Goal: Task Accomplishment & Management: Complete application form

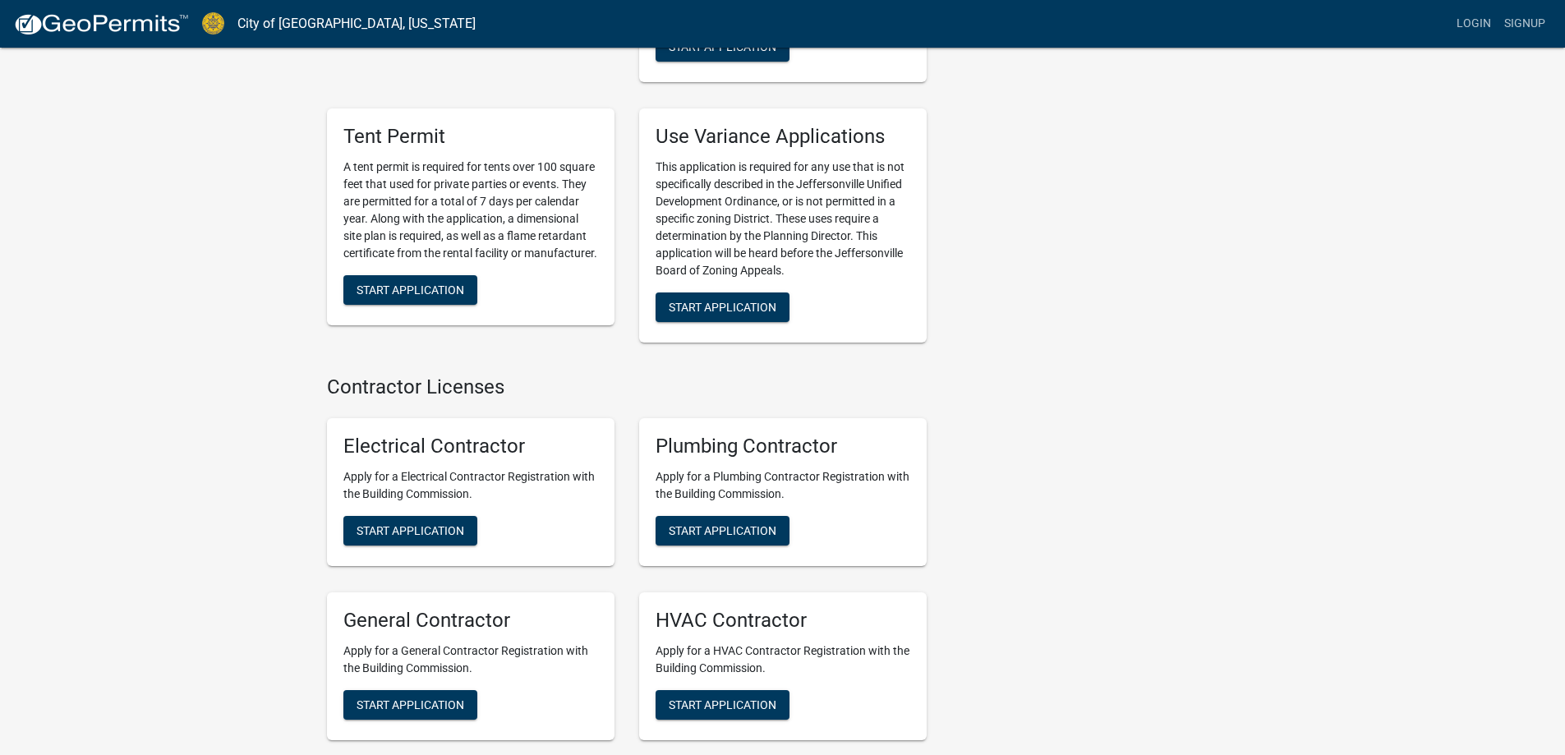
scroll to position [3244, 0]
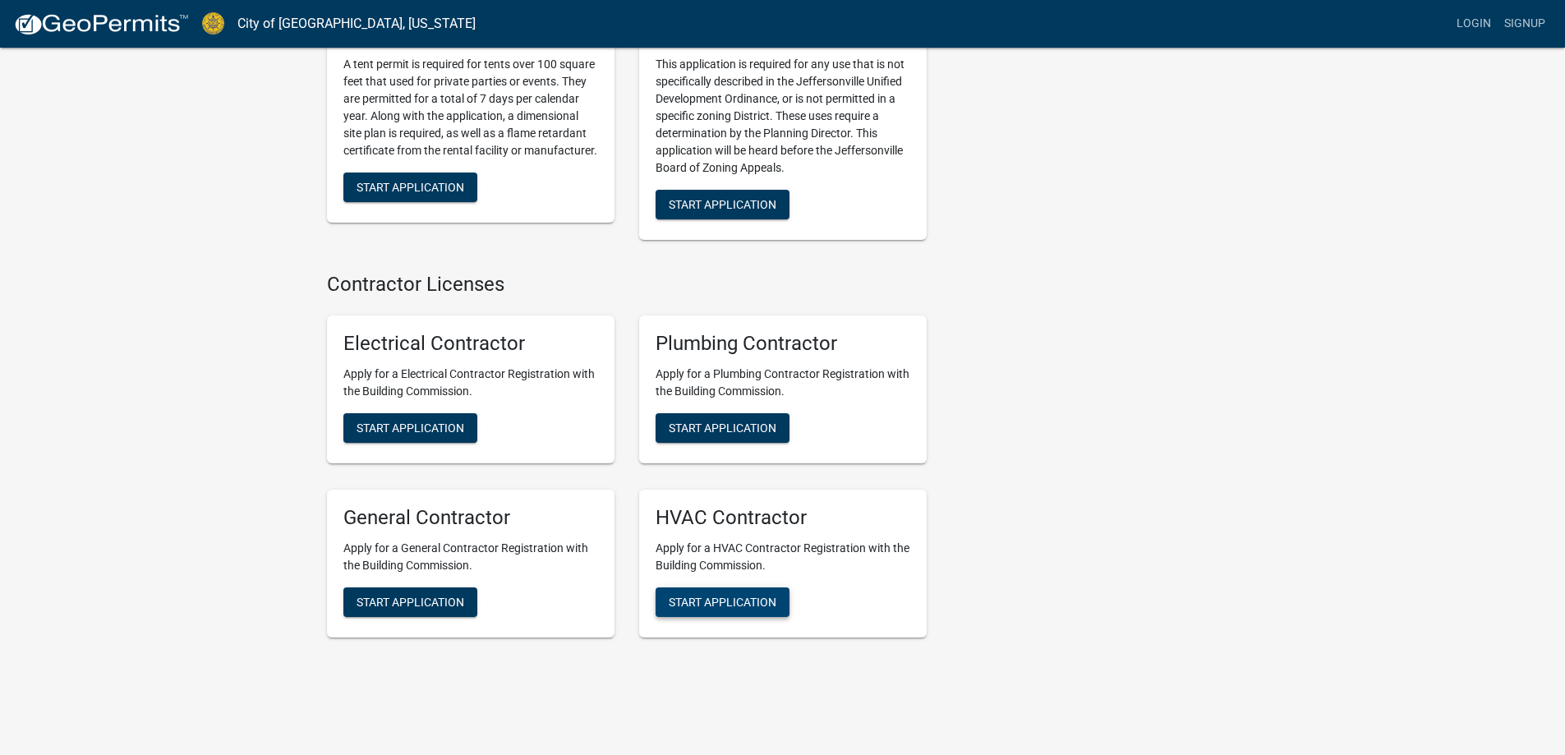
click at [733, 595] on span "Start Application" at bounding box center [723, 601] width 108 height 13
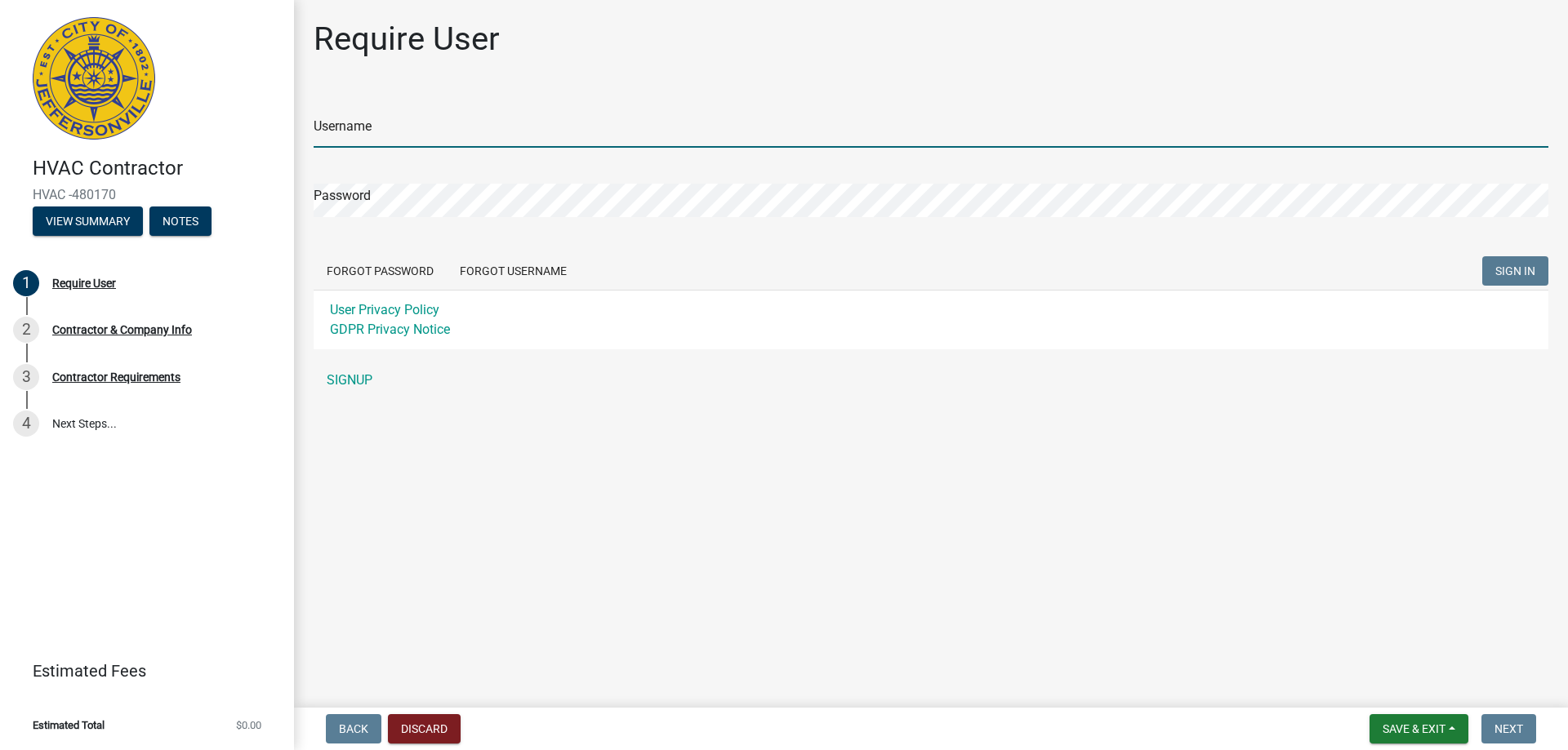
type input "[EMAIL_ADDRESS][DOMAIN_NAME]"
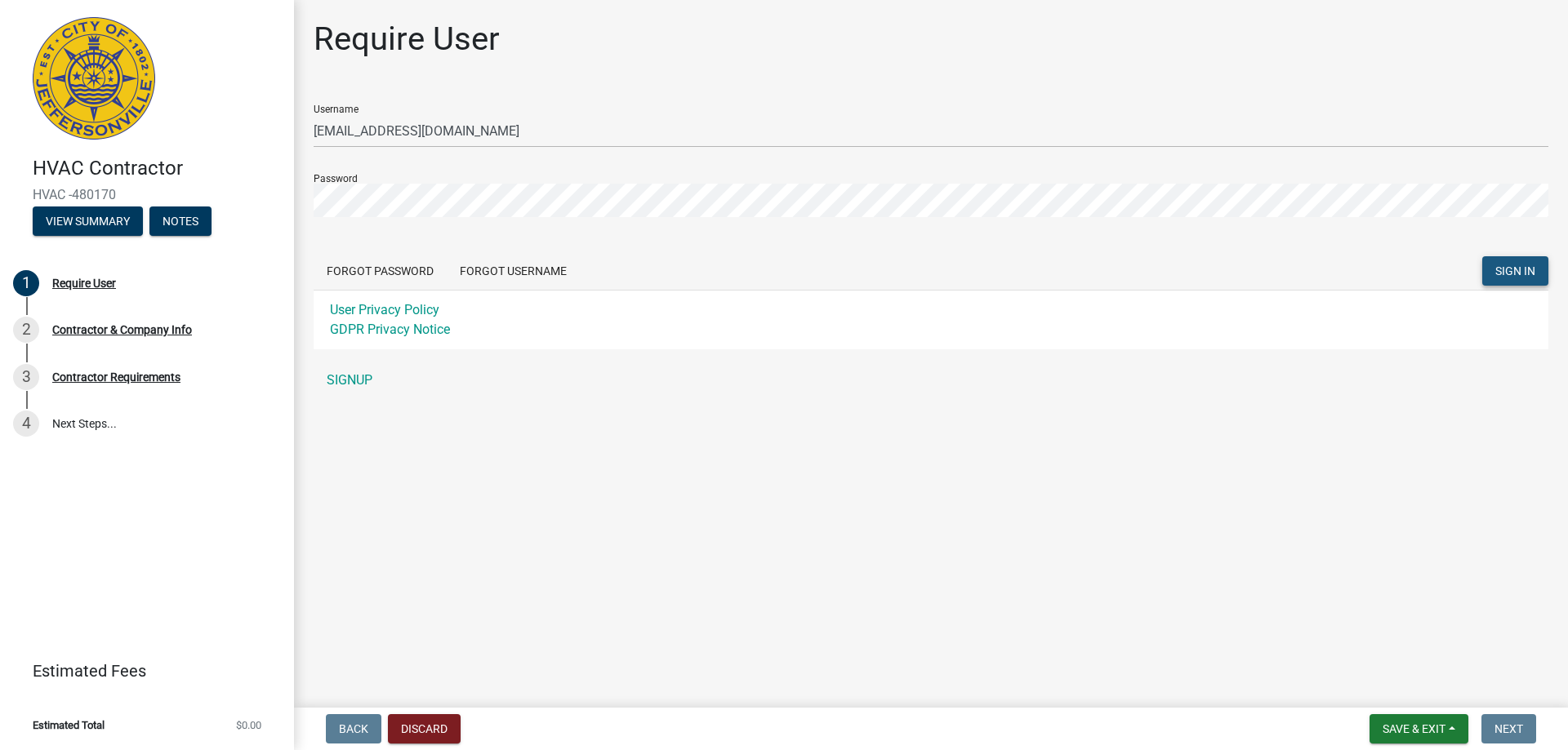
click at [1501, 274] on span "SIGN IN" at bounding box center [1515, 270] width 40 height 13
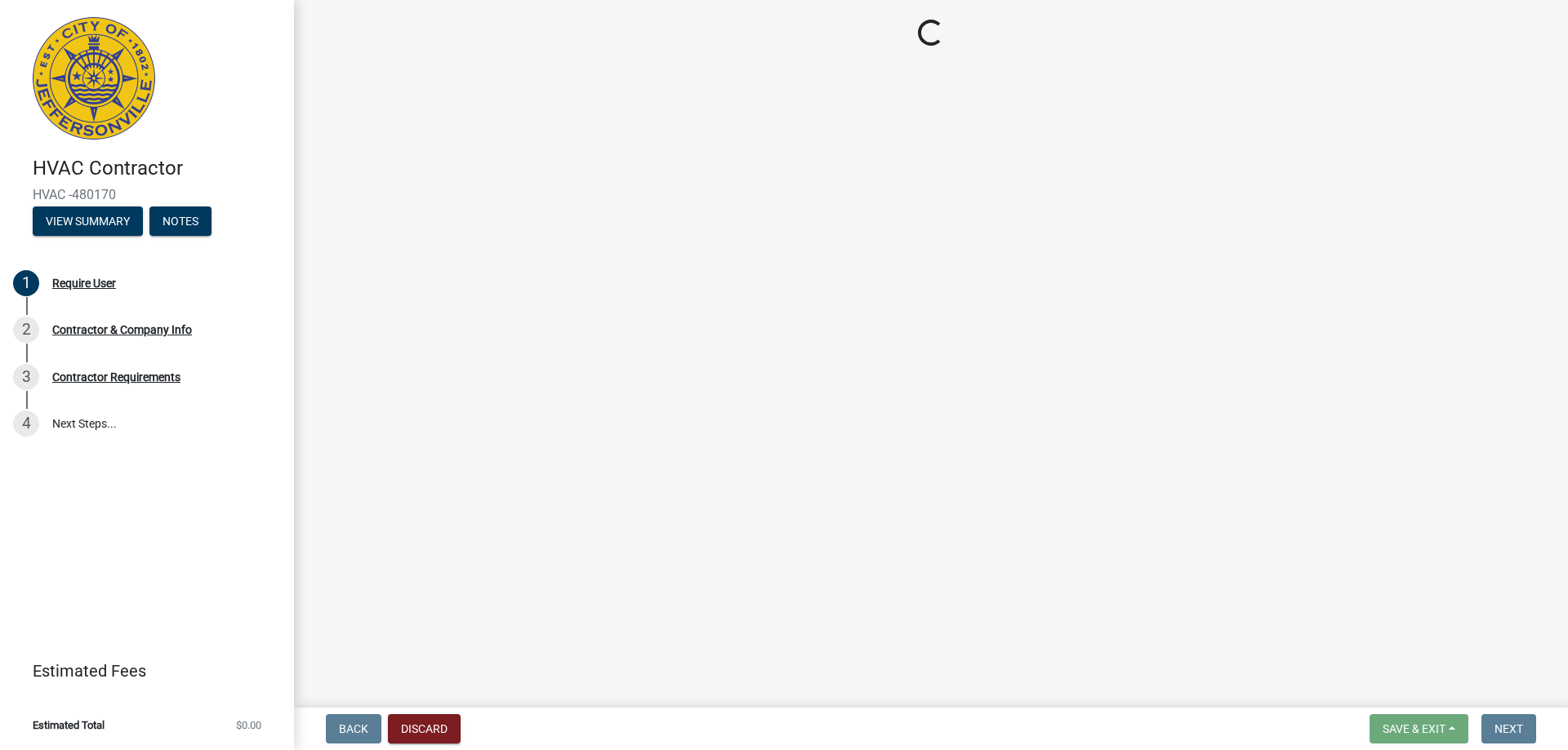
select select "KY"
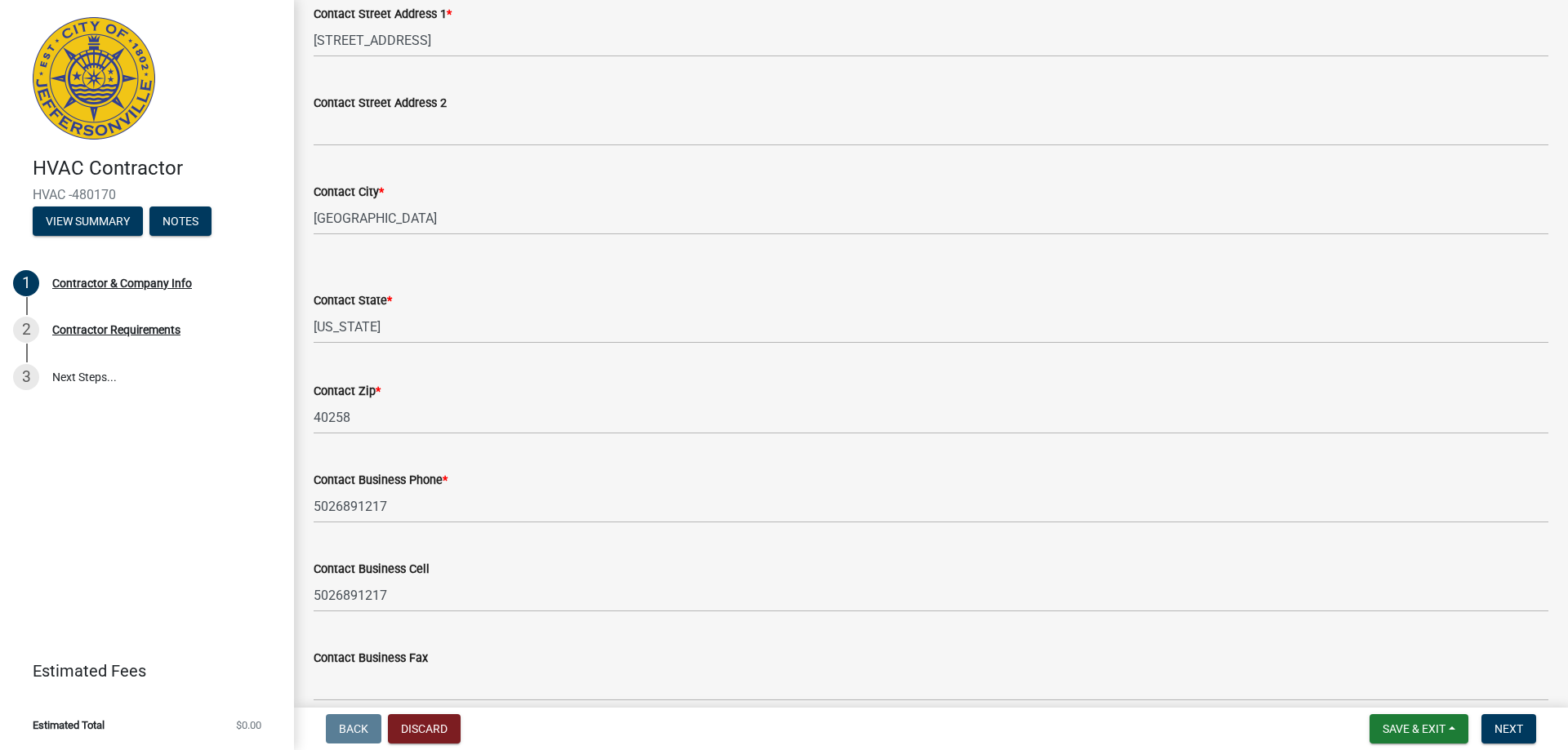
scroll to position [632, 0]
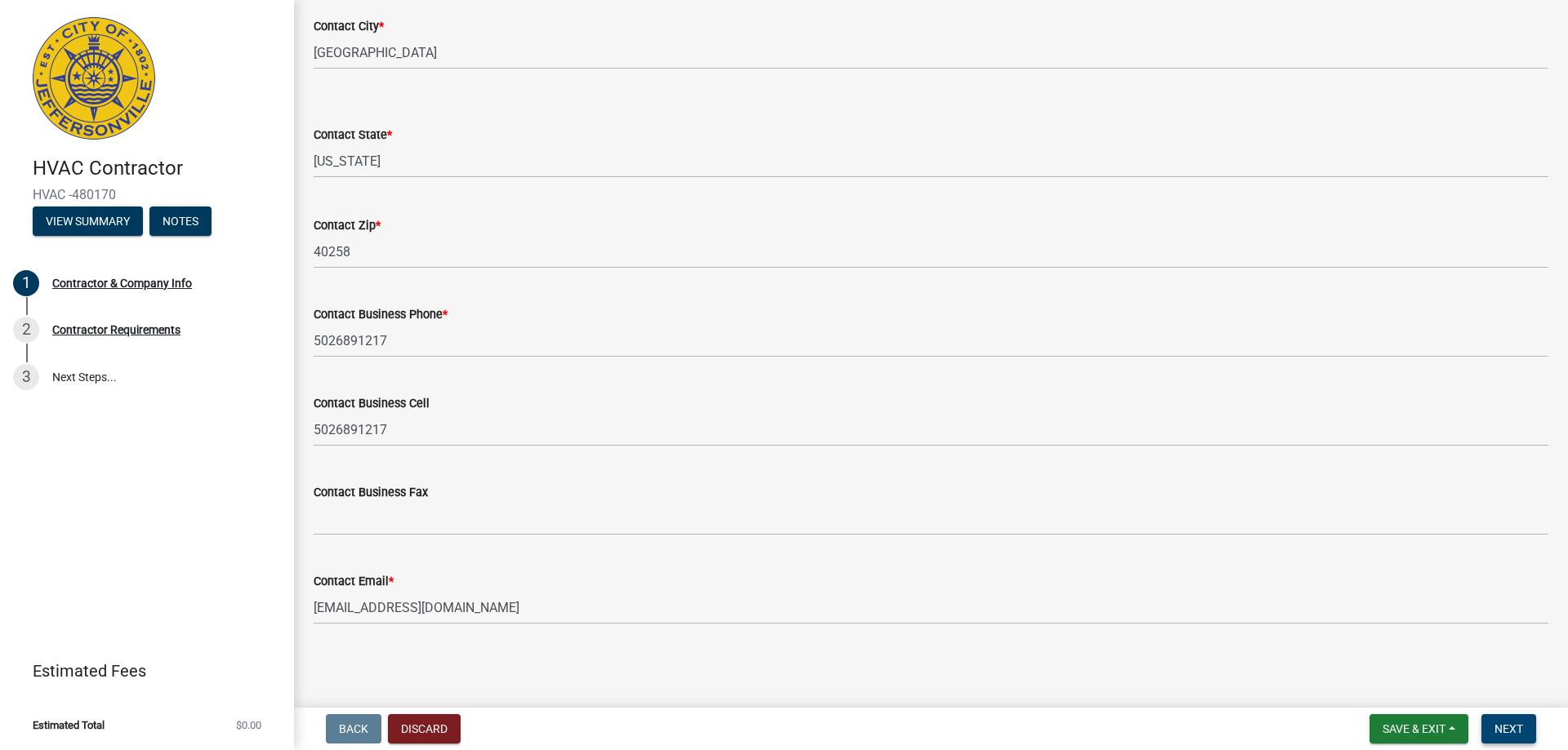
click at [1504, 724] on span "Next" at bounding box center [1508, 728] width 29 height 13
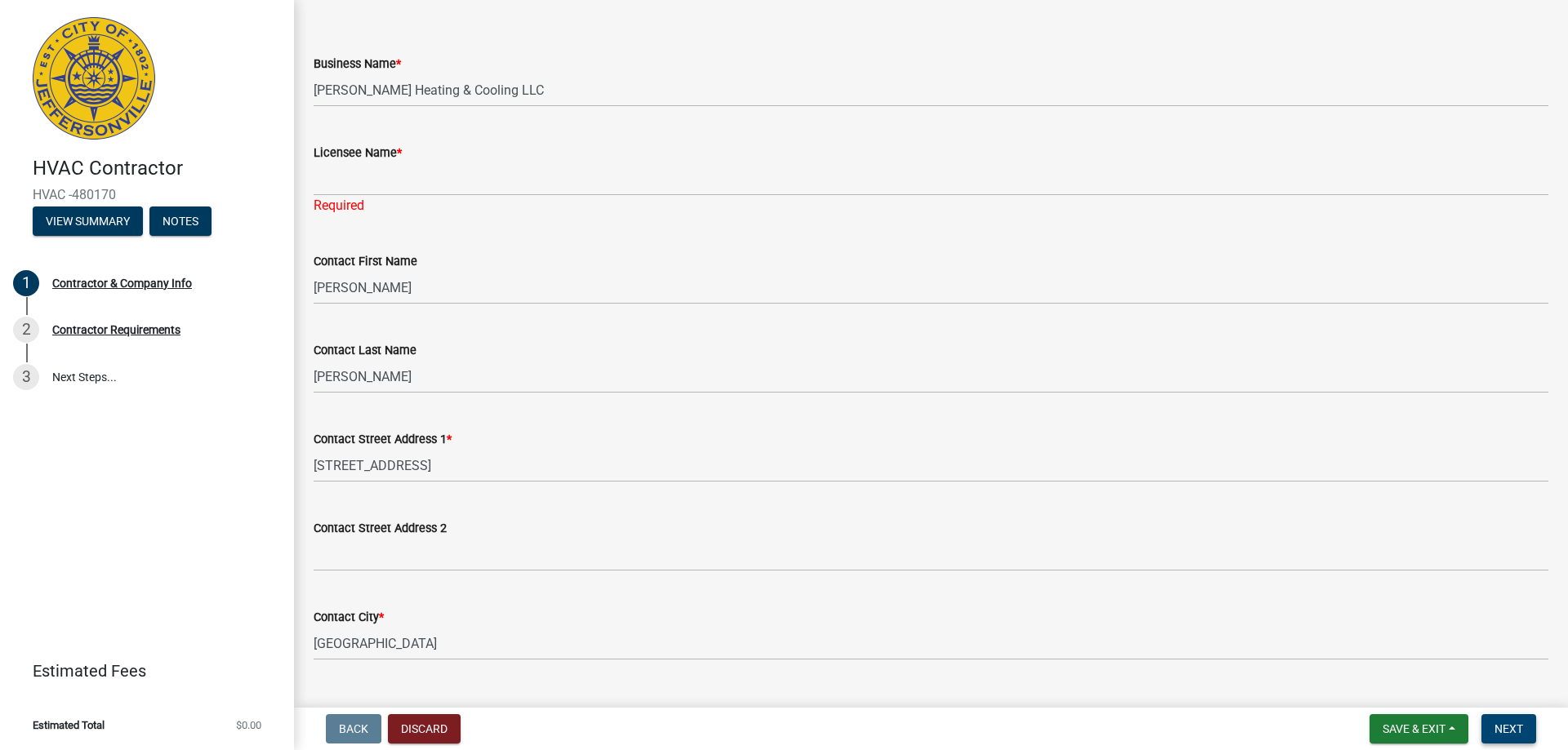
scroll to position [0, 0]
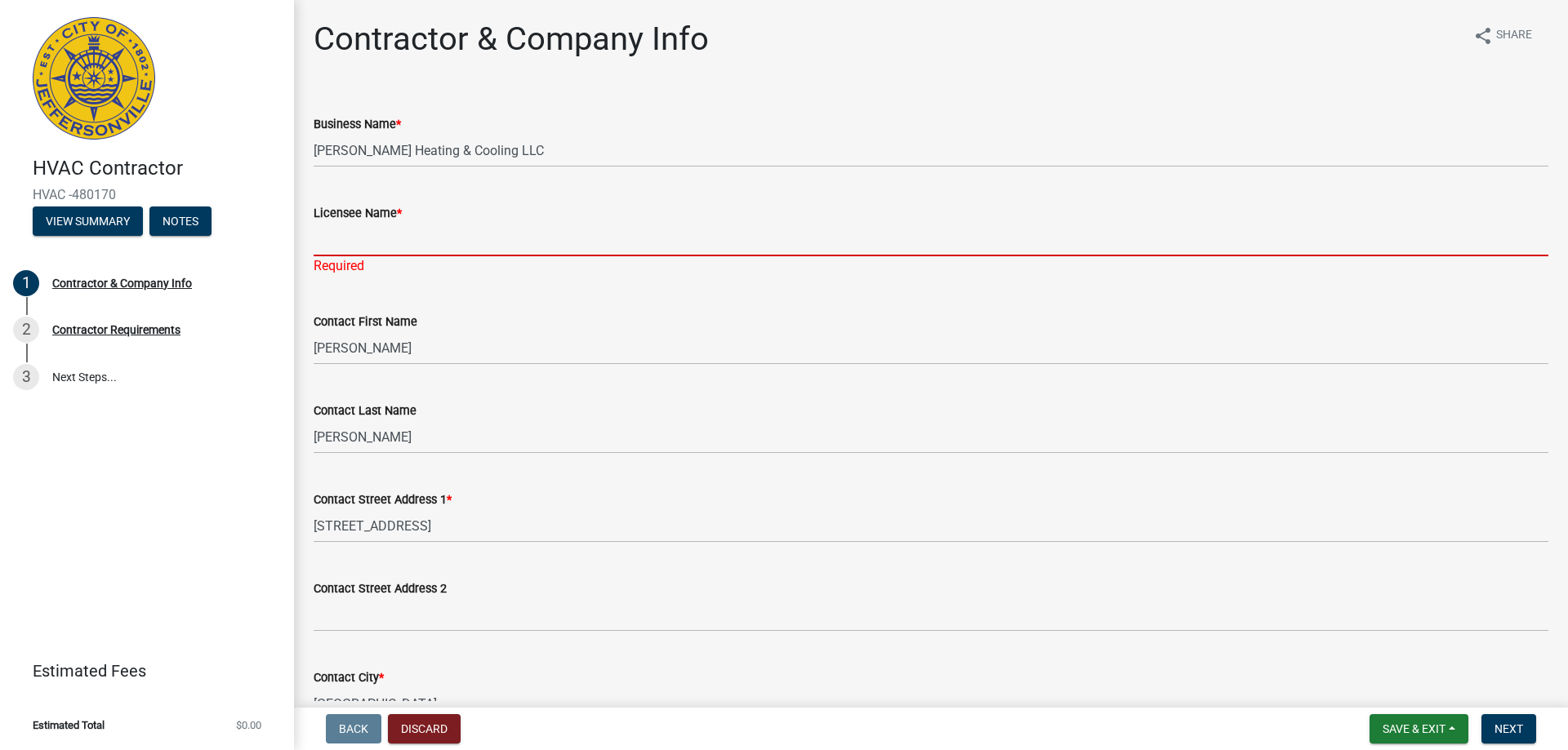
click at [369, 240] on input "Licensee Name *" at bounding box center [931, 239] width 1234 height 34
type input "[PERSON_NAME]"
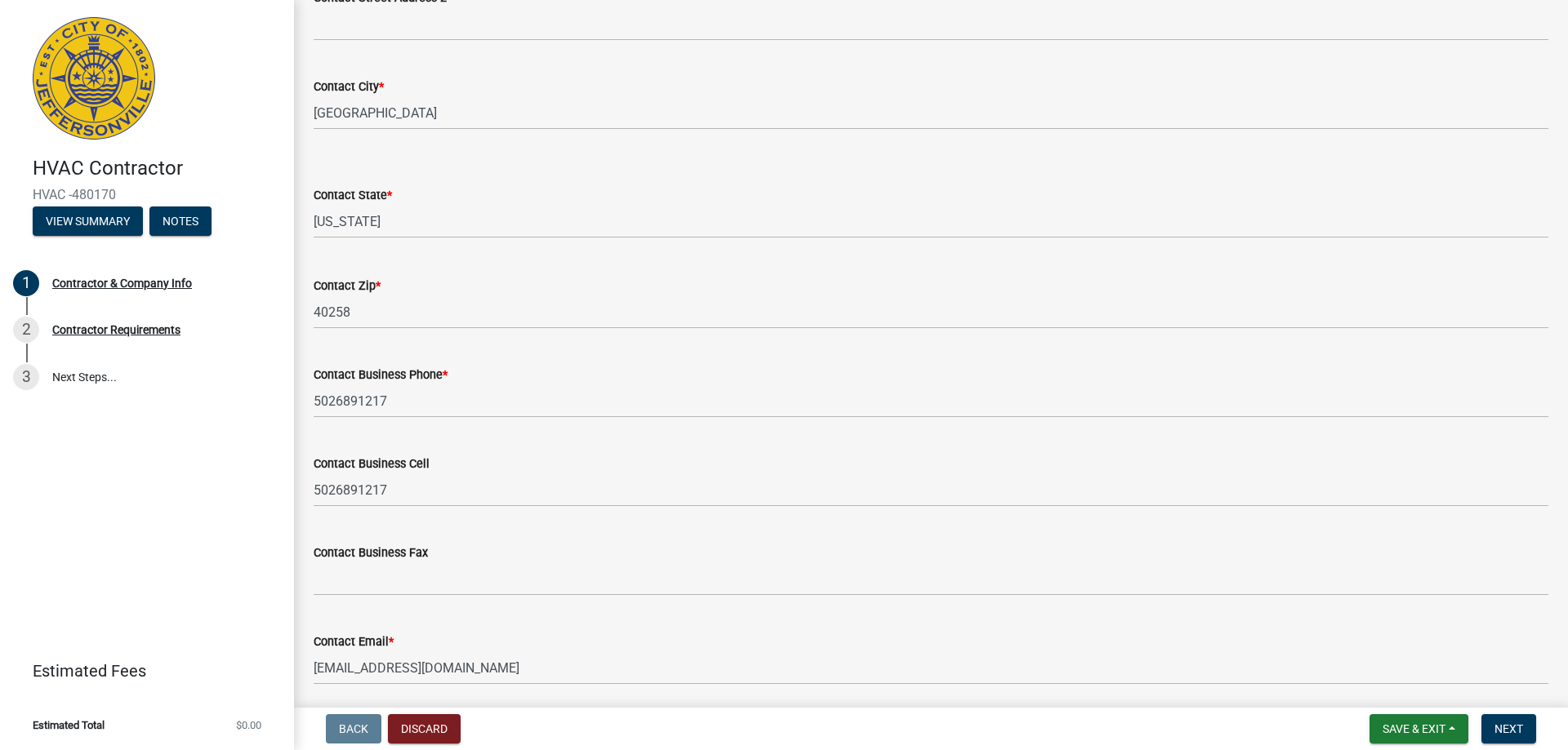
scroll to position [551, 0]
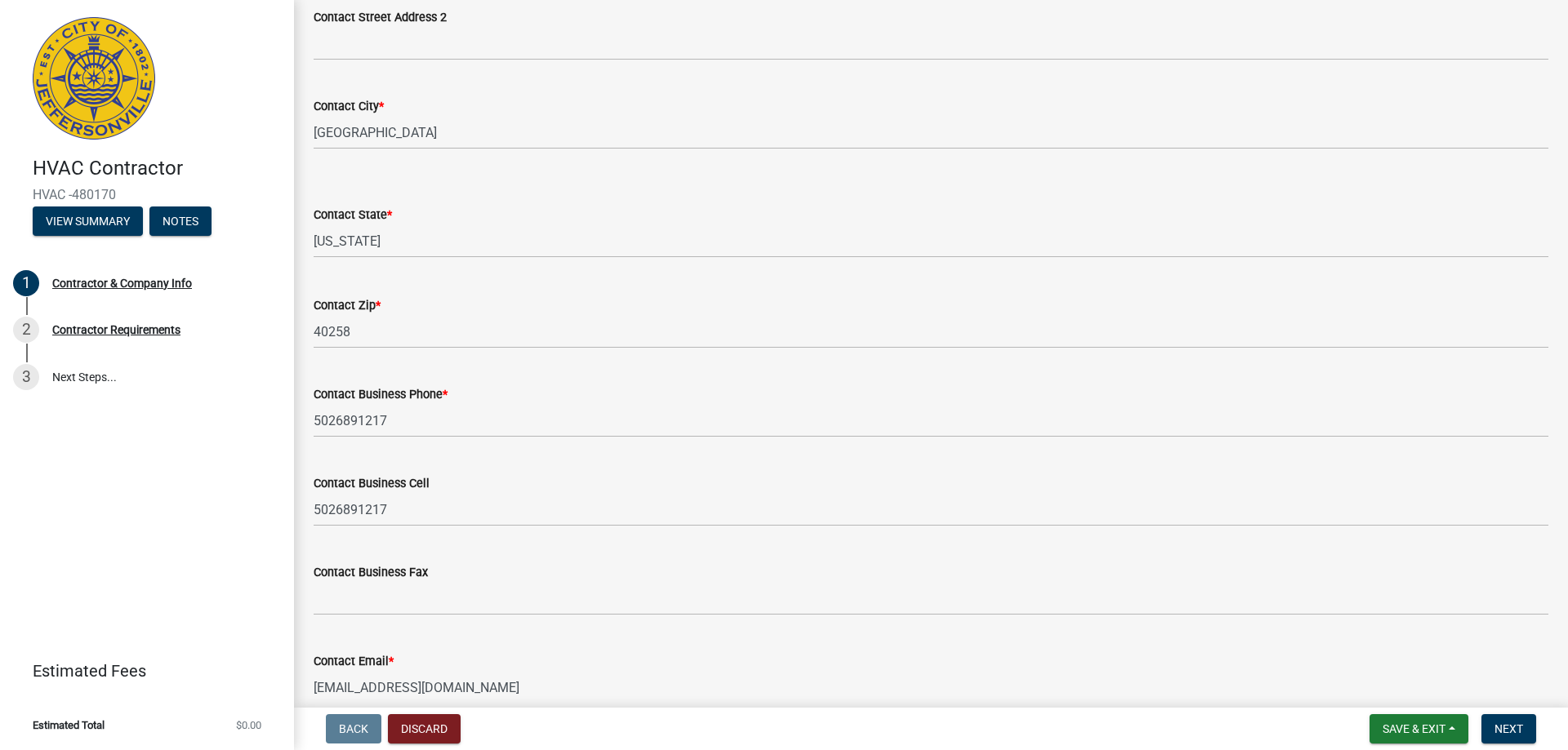
click at [1514, 713] on nav "Back Discard Save & Exit Save Save & Exit Next" at bounding box center [931, 728] width 1274 height 43
click at [1512, 722] on span "Next" at bounding box center [1508, 728] width 29 height 13
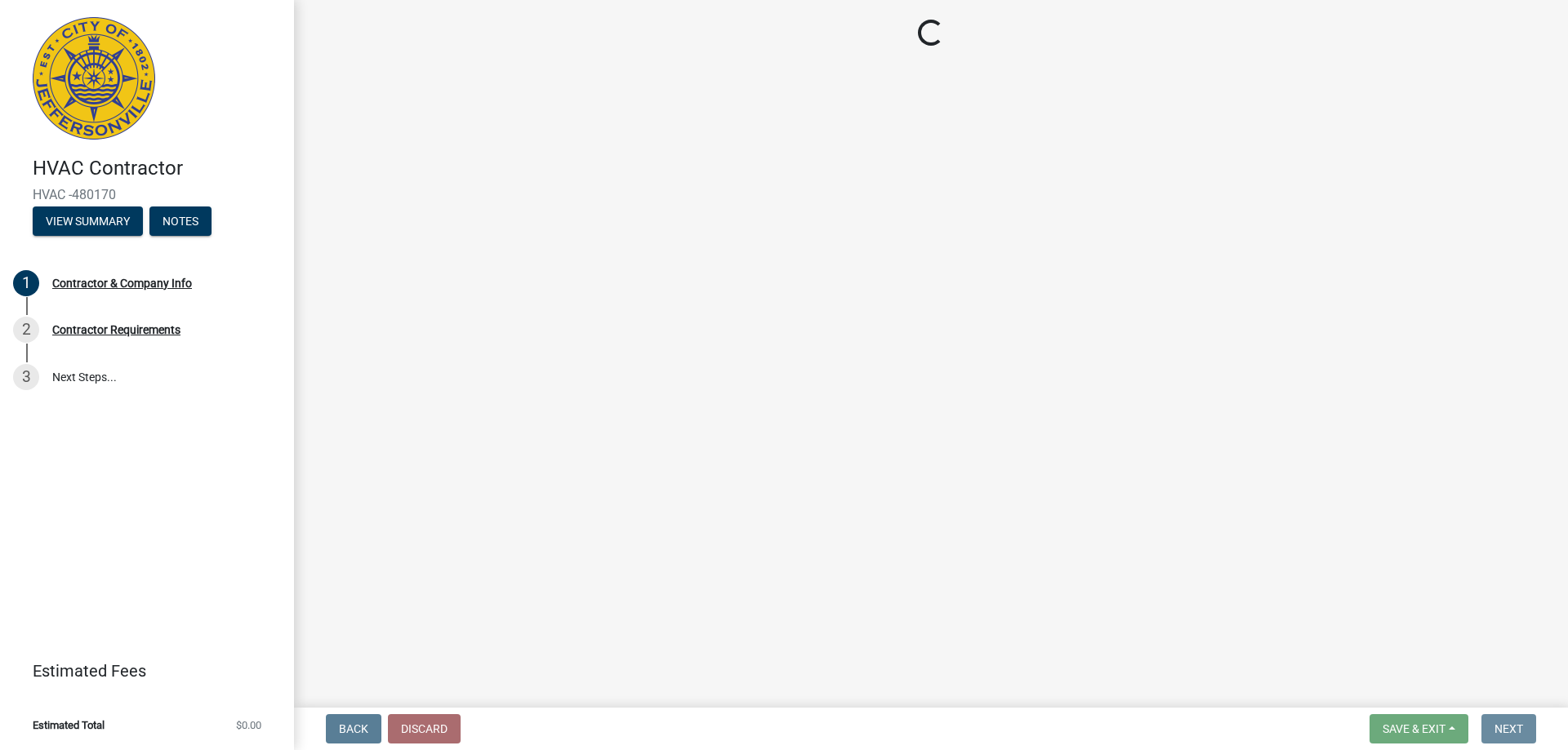
scroll to position [0, 0]
